Goal: Information Seeking & Learning: Learn about a topic

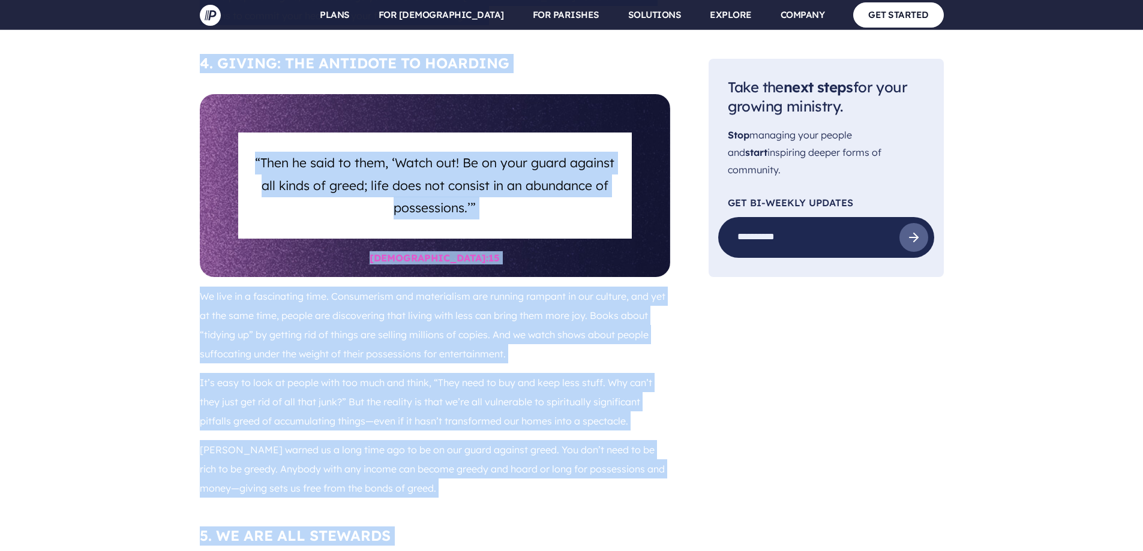
scroll to position [2822, 0]
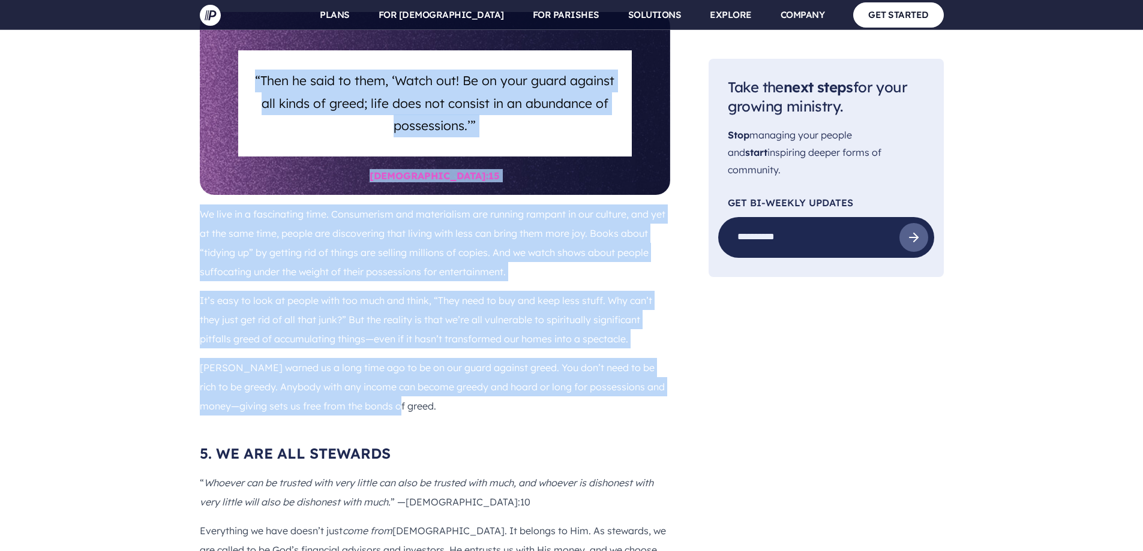
drag, startPoint x: 205, startPoint y: 176, endPoint x: 580, endPoint y: 259, distance: 384.7
click at [583, 262] on div "$837 pouring in every minute When you only think about the resources you have, …" at bounding box center [435, 3] width 470 height 1867
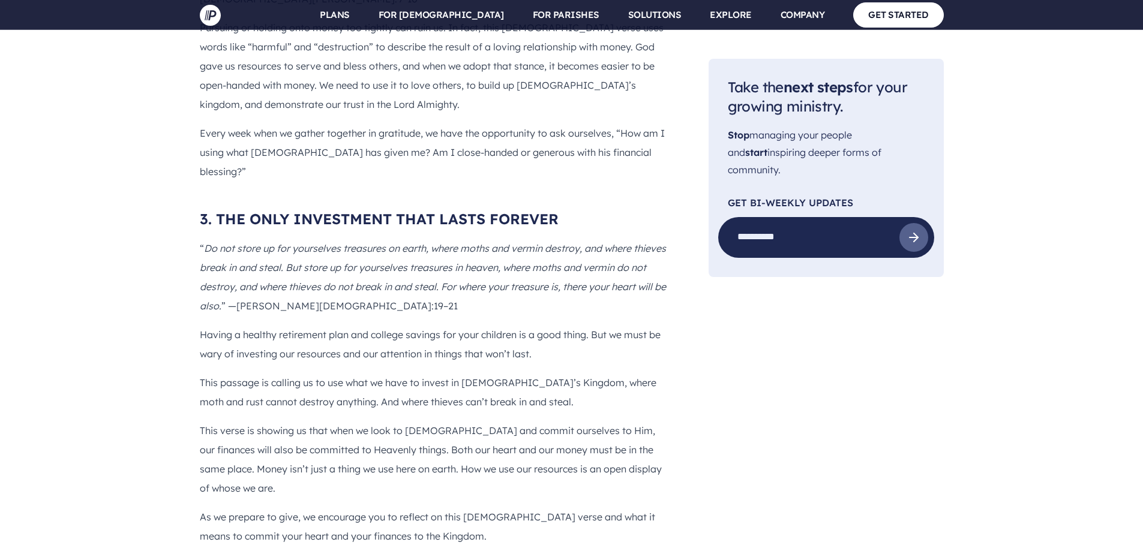
scroll to position [2159, 0]
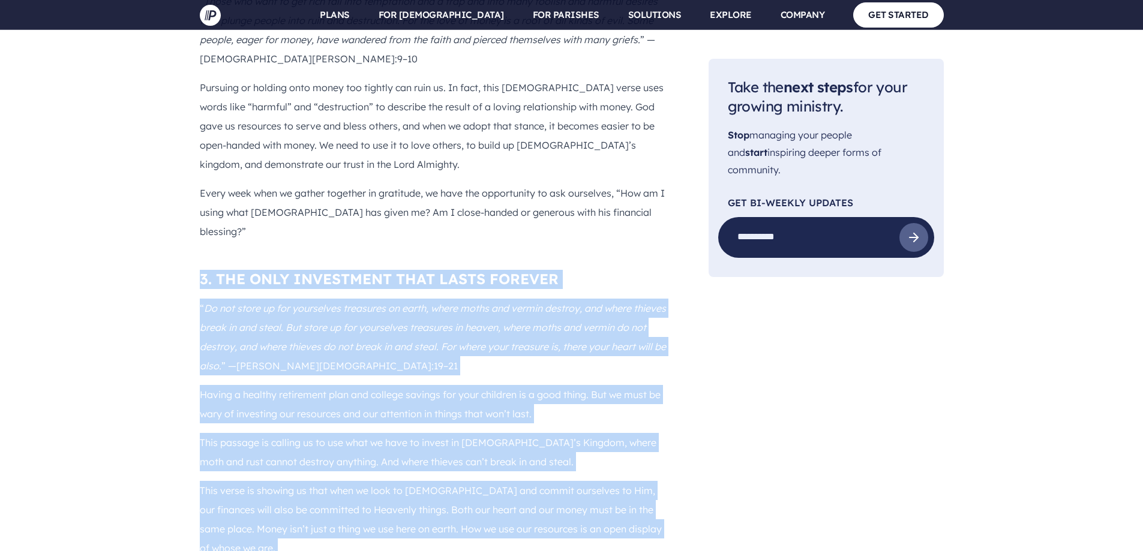
drag, startPoint x: 202, startPoint y: 147, endPoint x: 581, endPoint y: 438, distance: 477.8
click at [581, 438] on div "When you only think about the resources you have, it’s easy to feel like you ca…" at bounding box center [435, 240] width 470 height 825
copy div "3. THE ONLY INVESTMENT THAT LASTS FOREVER “ Do not store up for yourselves trea…"
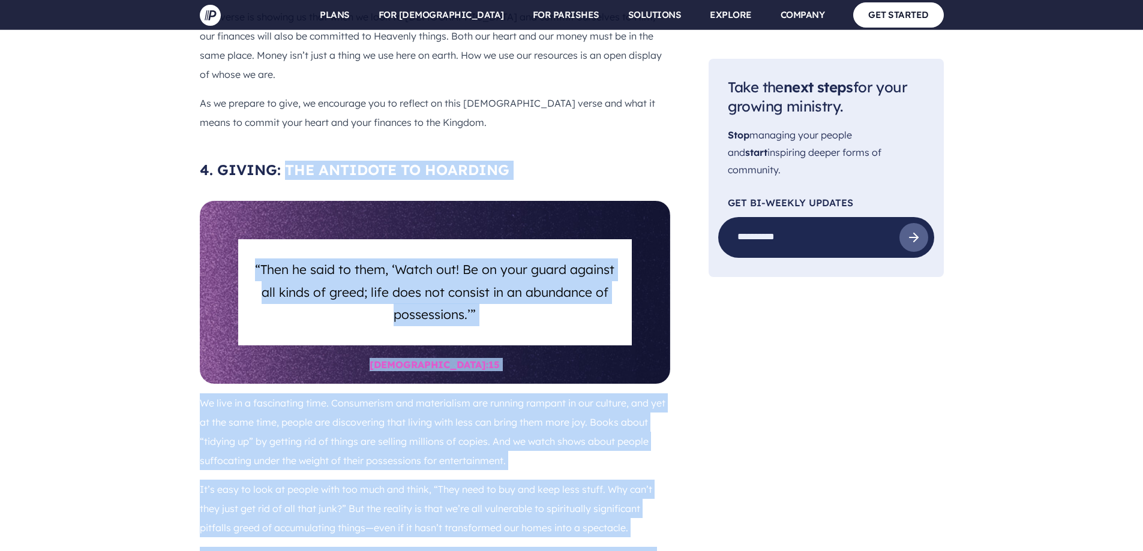
scroll to position [2653, 0]
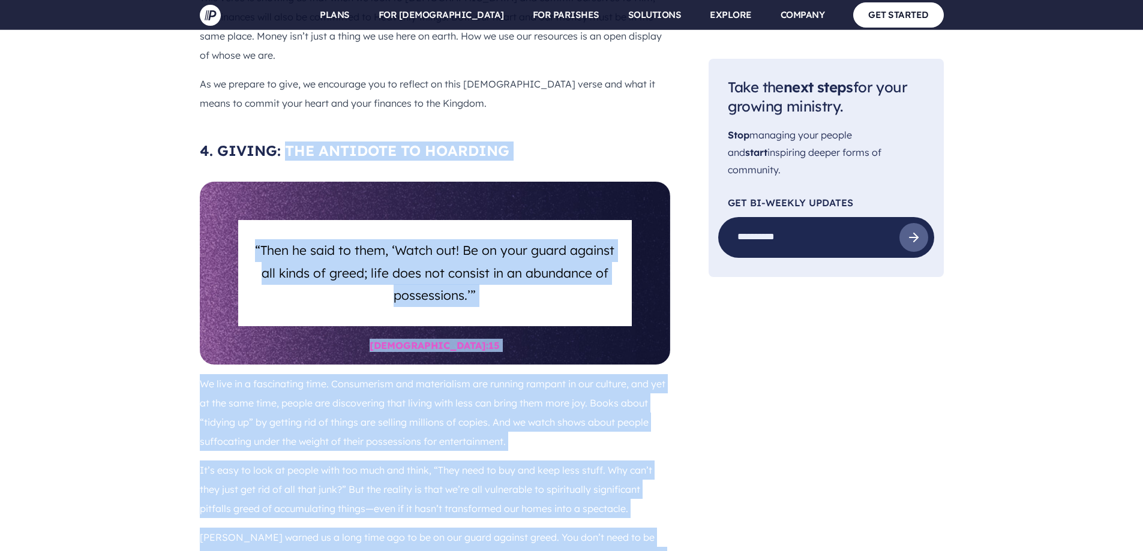
drag, startPoint x: 286, startPoint y: 254, endPoint x: 638, endPoint y: 427, distance: 392.2
click at [638, 427] on div "$837 pouring in every minute When you only think about the resources you have, …" at bounding box center [435, 172] width 470 height 1867
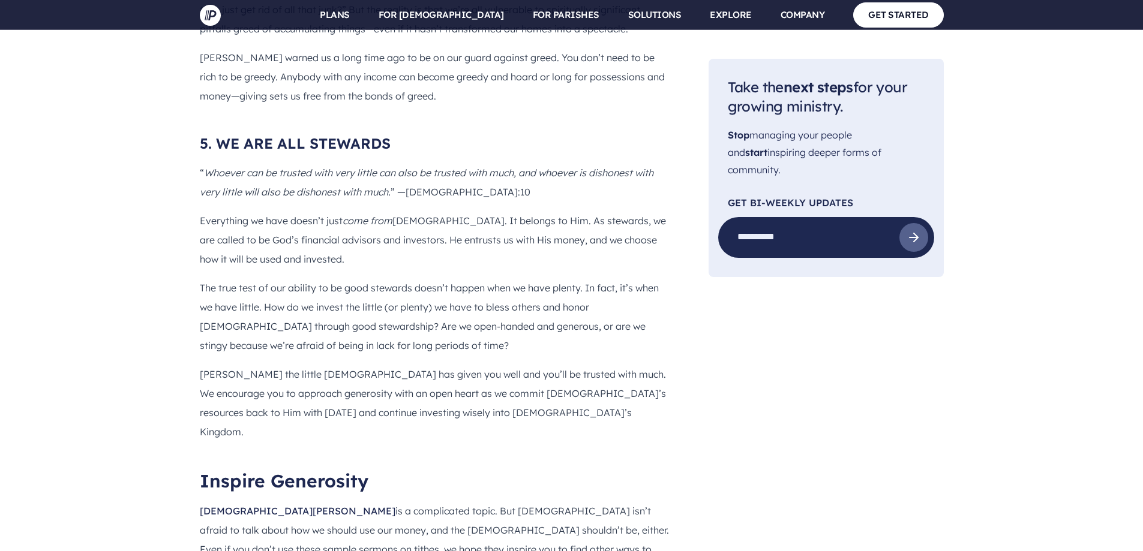
scroll to position [2952, 0]
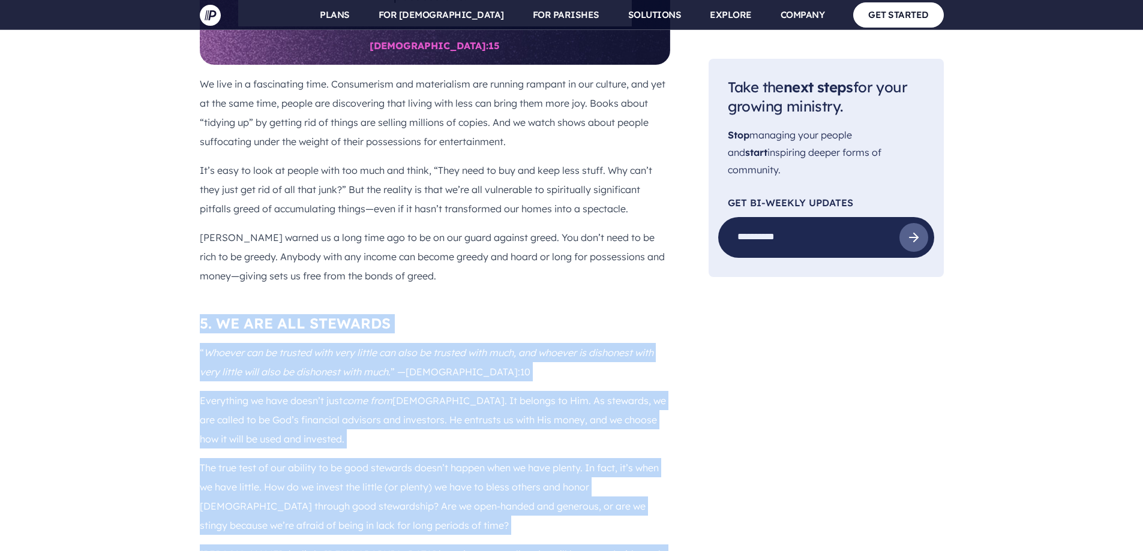
drag, startPoint x: 200, startPoint y: 176, endPoint x: 600, endPoint y: 404, distance: 460.3
click at [634, 450] on div "We live in a fascinating time. Consumerism and materialism are running rampant …" at bounding box center [435, 440] width 470 height 732
